Goal: Task Accomplishment & Management: Manage account settings

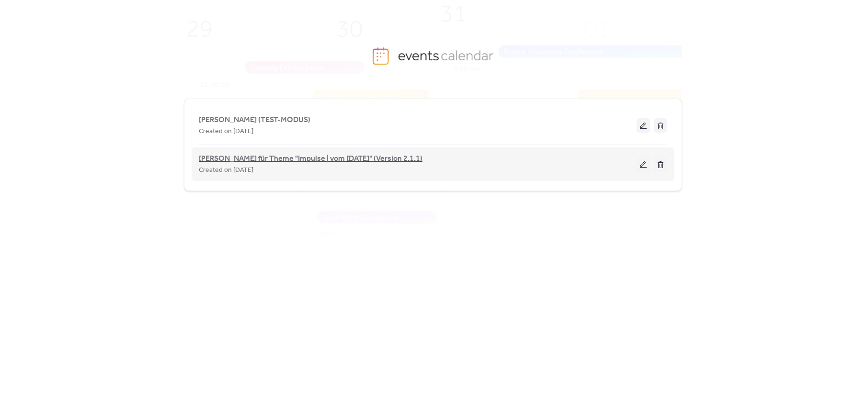
click at [362, 158] on span "[PERSON_NAME] für Theme "Impulse | vom [DATE]" (Version 2.1.1)" at bounding box center [311, 158] width 224 height 11
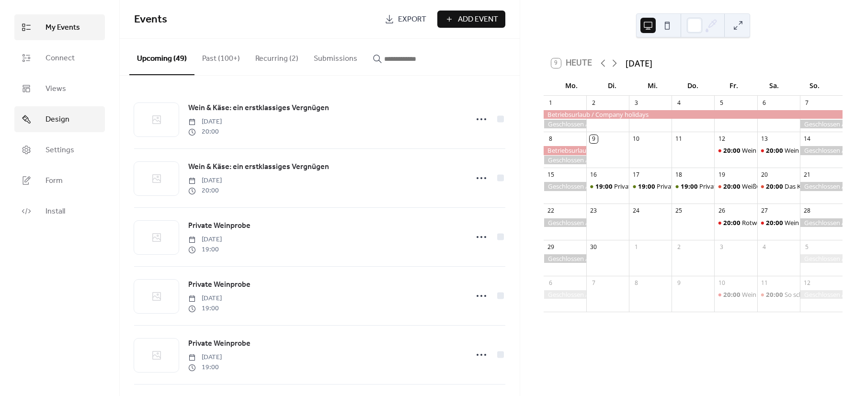
click at [60, 122] on span "Design" at bounding box center [58, 119] width 24 height 11
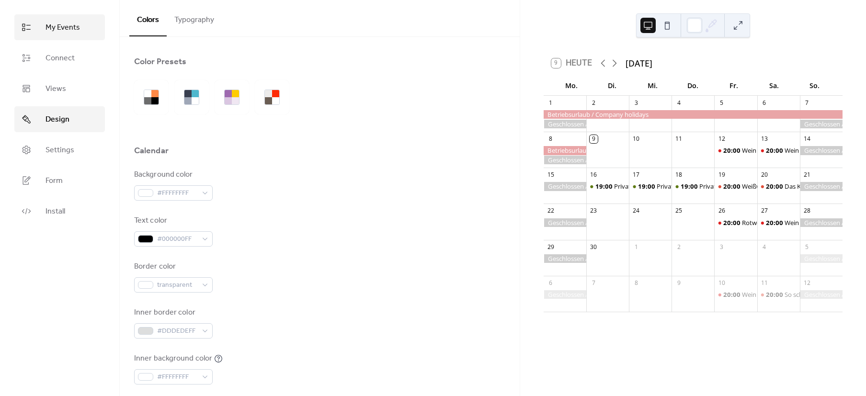
click at [62, 32] on span "My Events" at bounding box center [63, 27] width 34 height 11
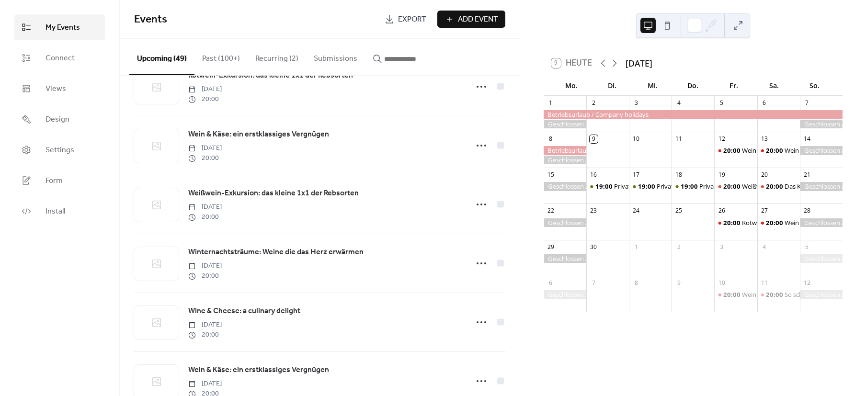
scroll to position [1744, 0]
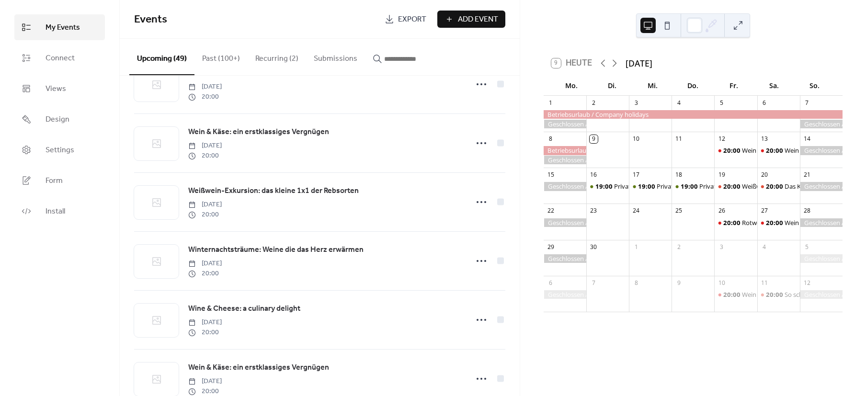
click at [639, 115] on div at bounding box center [693, 114] width 299 height 9
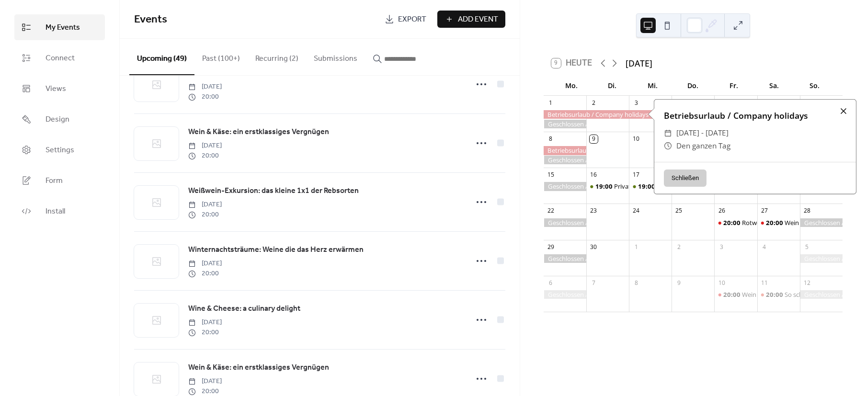
click at [847, 113] on div at bounding box center [843, 110] width 13 height 13
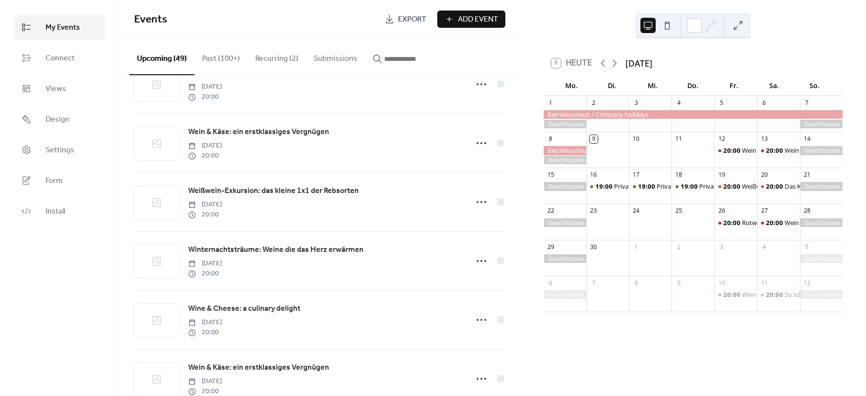
click at [224, 59] on button "Past (100+)" at bounding box center [221, 56] width 53 height 35
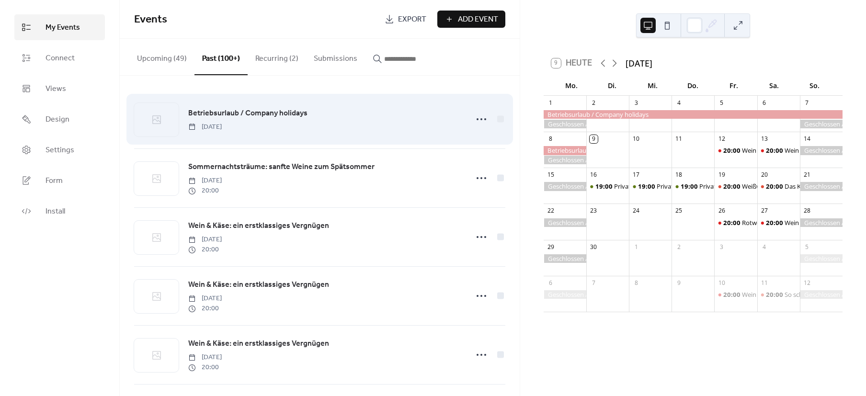
click at [250, 113] on span "Betriebsurlaub / Company holidays" at bounding box center [247, 113] width 119 height 11
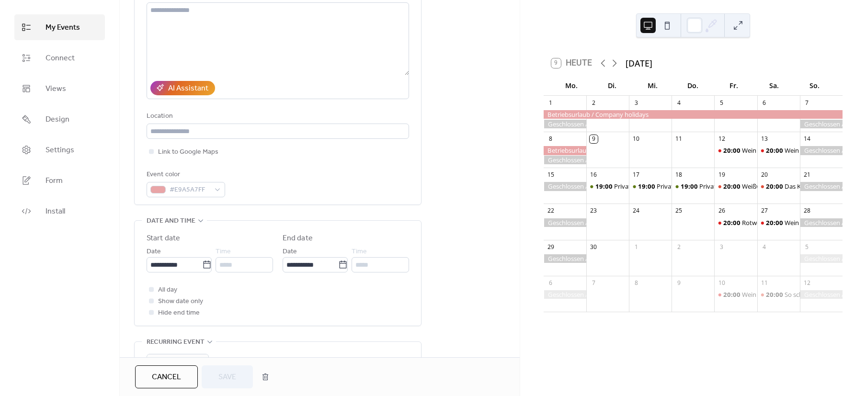
scroll to position [120, 0]
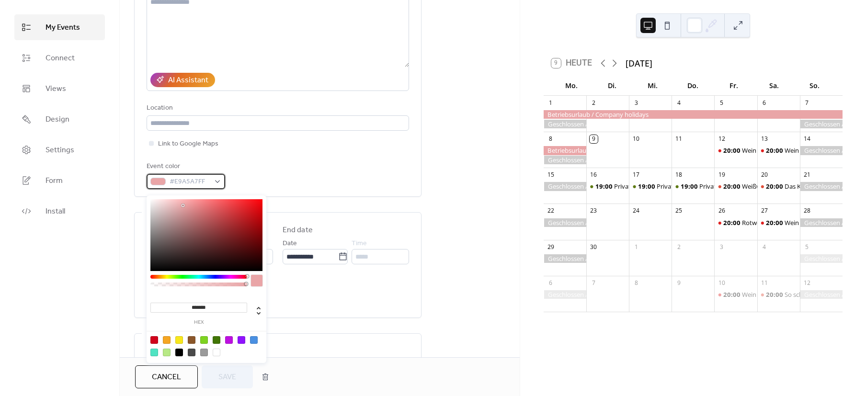
click at [217, 184] on div "#E9A5A7FF" at bounding box center [186, 181] width 79 height 15
drag, startPoint x: 192, startPoint y: 306, endPoint x: 241, endPoint y: 308, distance: 48.4
click at [241, 308] on input "*******" at bounding box center [198, 308] width 97 height 10
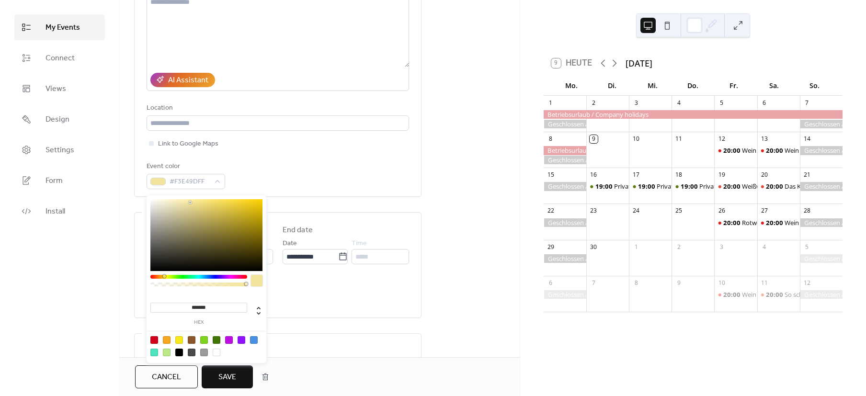
type input "*******"
click at [215, 310] on input "*******" at bounding box center [198, 308] width 97 height 10
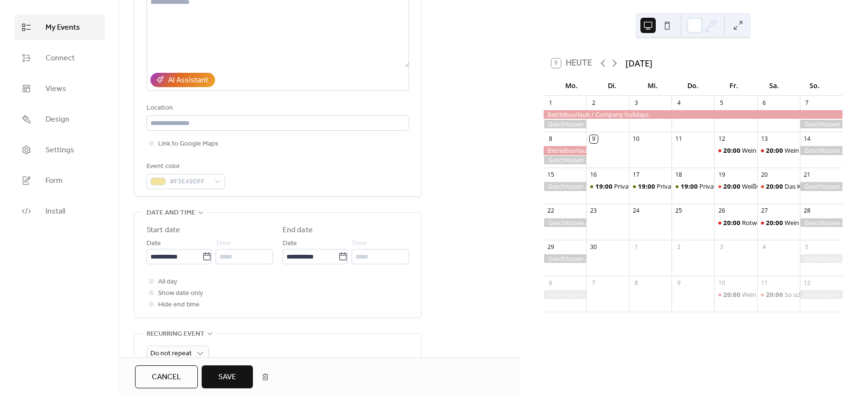
click at [297, 298] on div "All day Show date only Hide end time" at bounding box center [278, 293] width 263 height 34
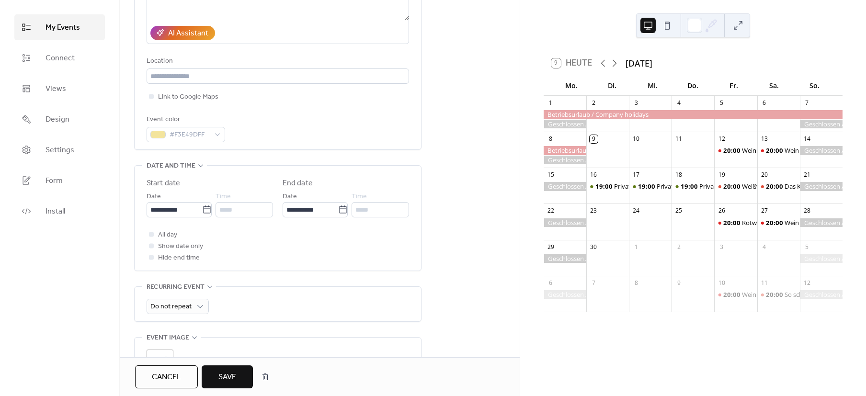
click at [231, 377] on span "Save" at bounding box center [227, 377] width 18 height 11
